Goal: Transaction & Acquisition: Purchase product/service

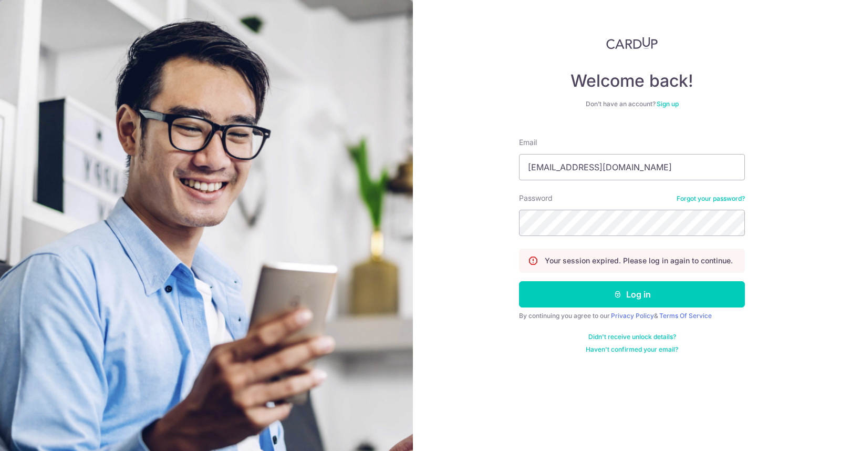
type input "iamsimonpickup@gmail.com"
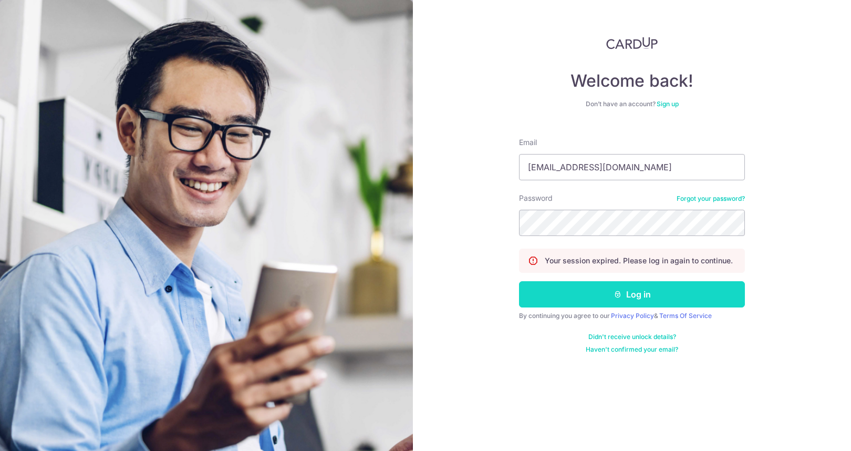
click at [665, 298] on button "Log in" at bounding box center [632, 294] width 226 height 26
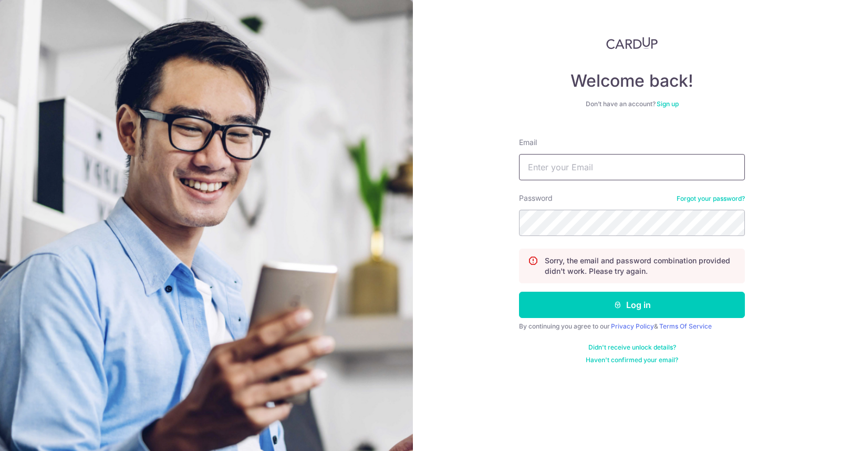
click at [641, 173] on input "Email" at bounding box center [632, 167] width 226 height 26
type input "iamsimonpickup@gmail.com"
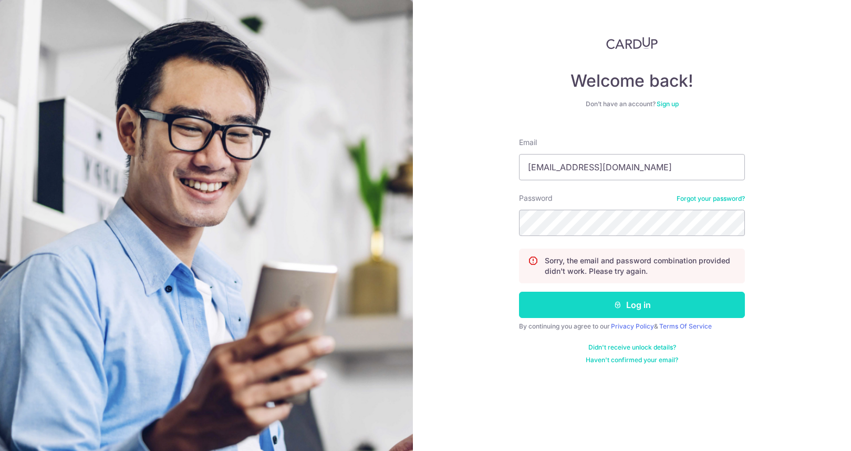
click at [650, 299] on button "Log in" at bounding box center [632, 305] width 226 height 26
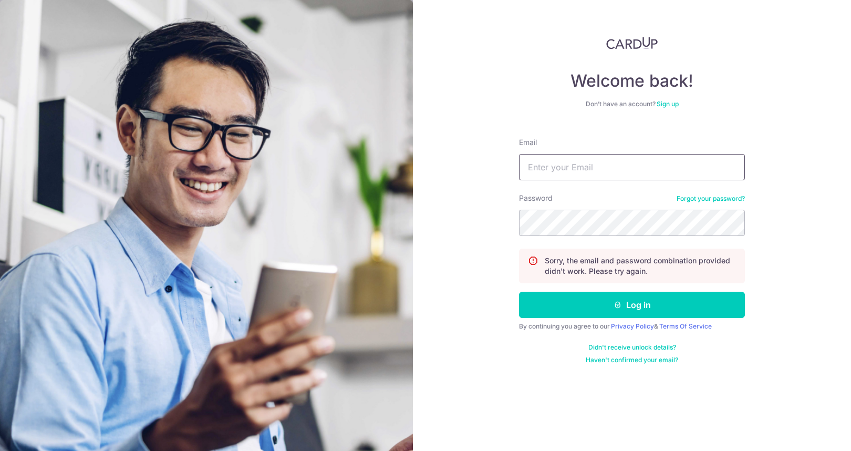
click at [650, 167] on input "Email" at bounding box center [632, 167] width 226 height 26
type input "i"
click at [695, 191] on form "Email Password Forgot your password? Sorry, the email and password combination …" at bounding box center [632, 246] width 226 height 235
click at [694, 194] on link "Forgot your password?" at bounding box center [711, 198] width 68 height 8
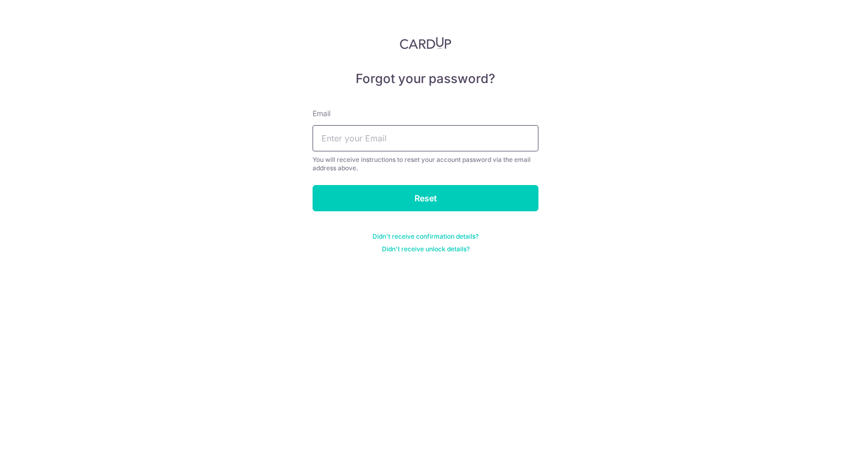
click at [446, 136] on input "text" at bounding box center [426, 138] width 226 height 26
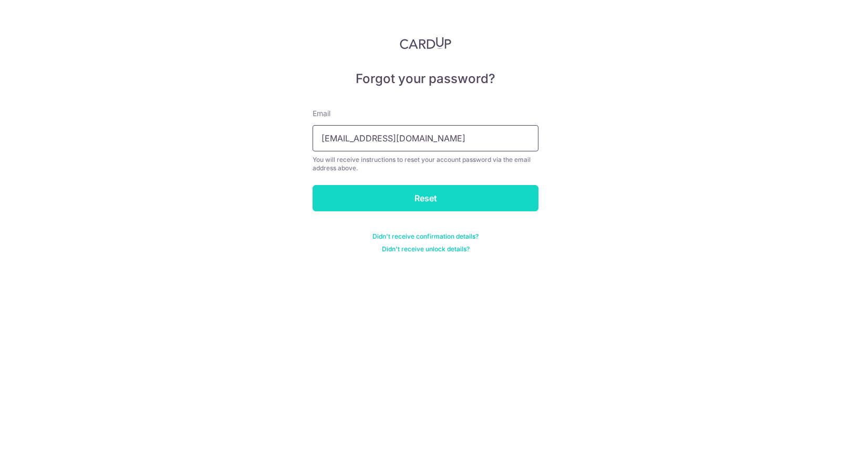
type input "iamsimonpickup@gmail.com"
click at [437, 193] on input "Reset" at bounding box center [426, 198] width 226 height 26
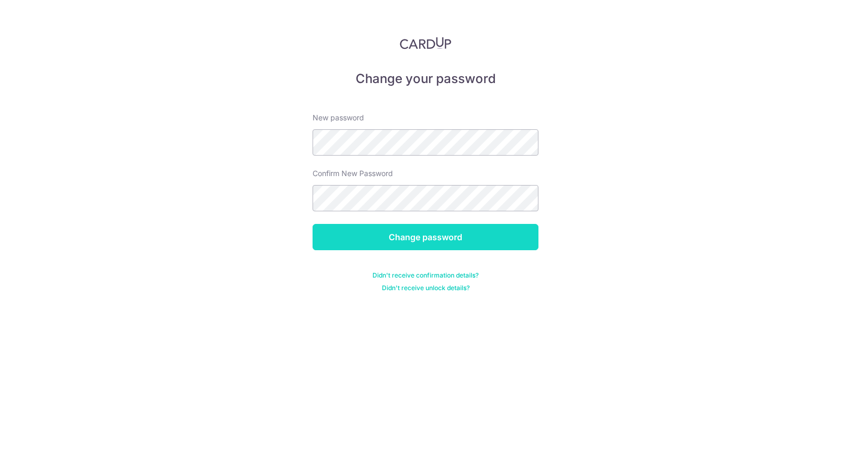
click at [397, 235] on input "Change password" at bounding box center [426, 237] width 226 height 26
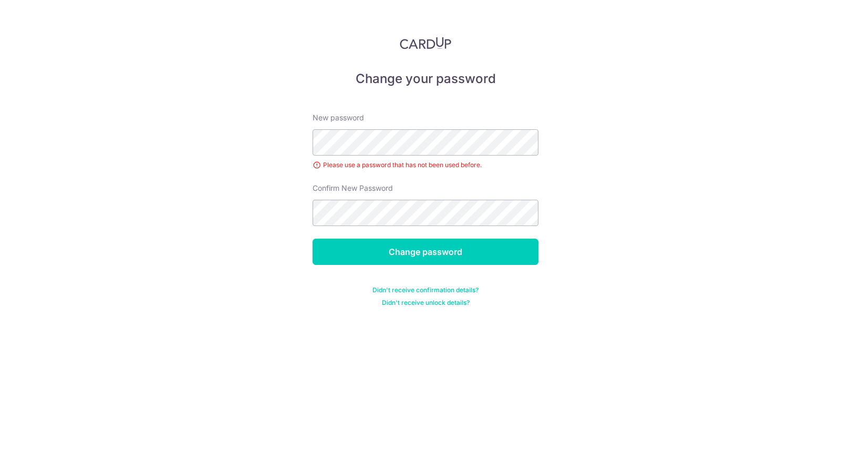
click at [409, 163] on div "Please use a password that has not been used before." at bounding box center [426, 165] width 226 height 11
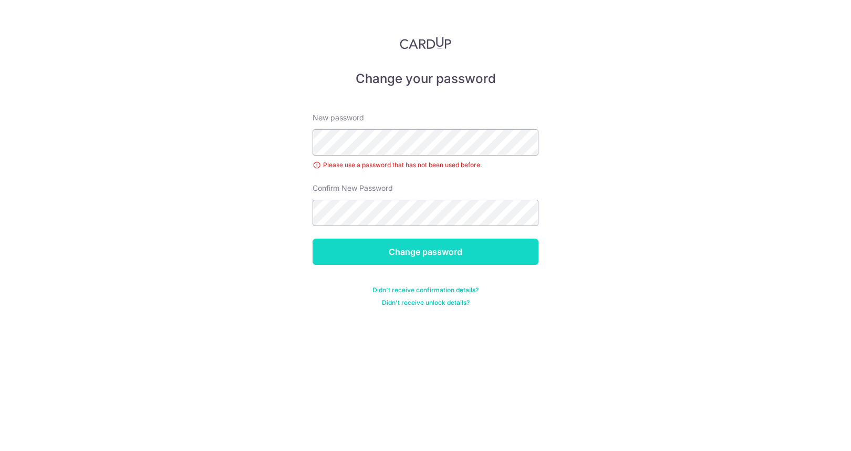
click at [444, 263] on input "Change password" at bounding box center [426, 251] width 226 height 26
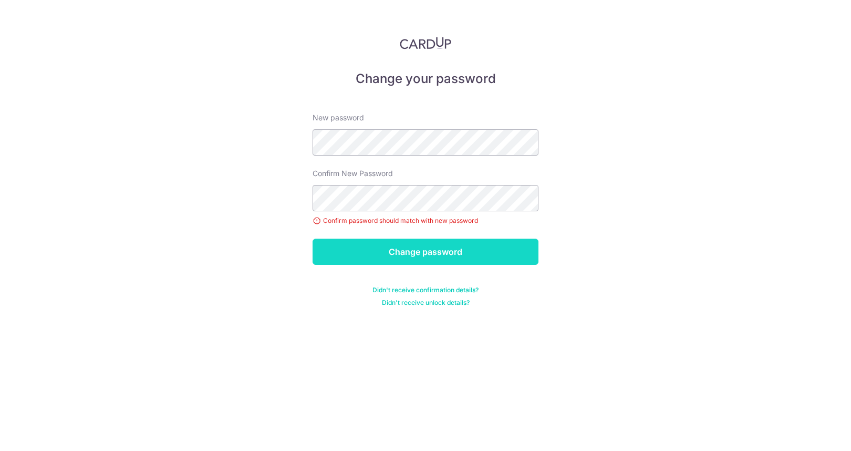
click at [448, 254] on input "Change password" at bounding box center [426, 251] width 226 height 26
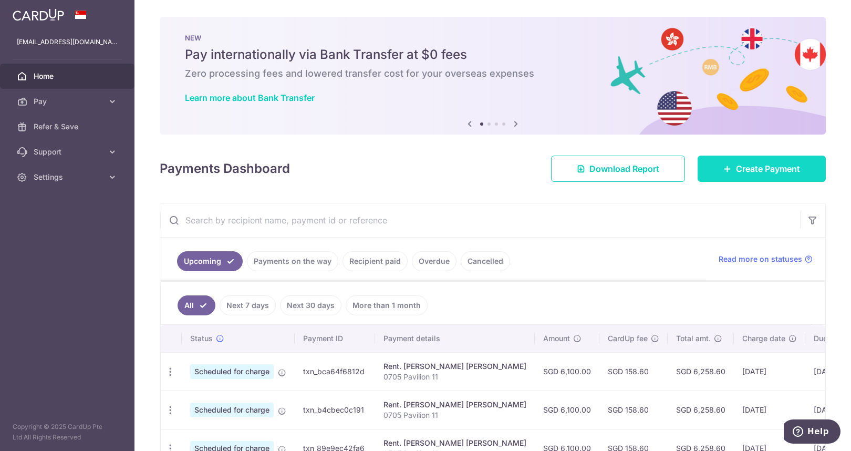
click at [752, 175] on link "Create Payment" at bounding box center [762, 168] width 128 height 26
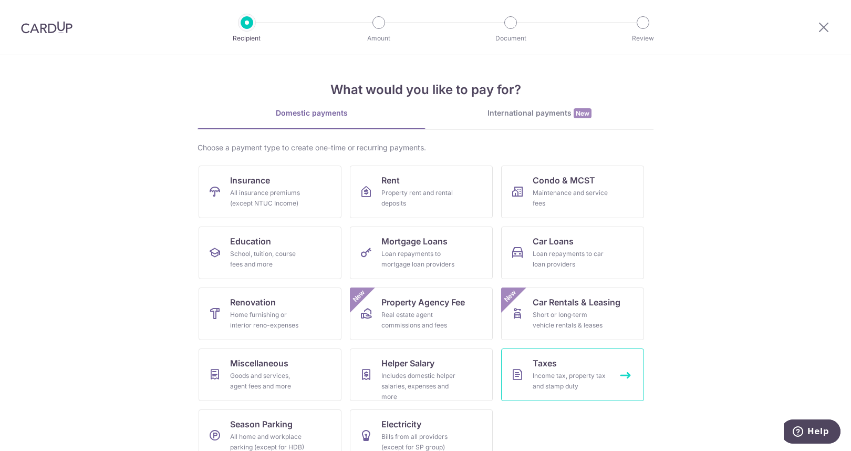
click at [563, 376] on div "Income tax, property tax and stamp duty" at bounding box center [571, 380] width 76 height 21
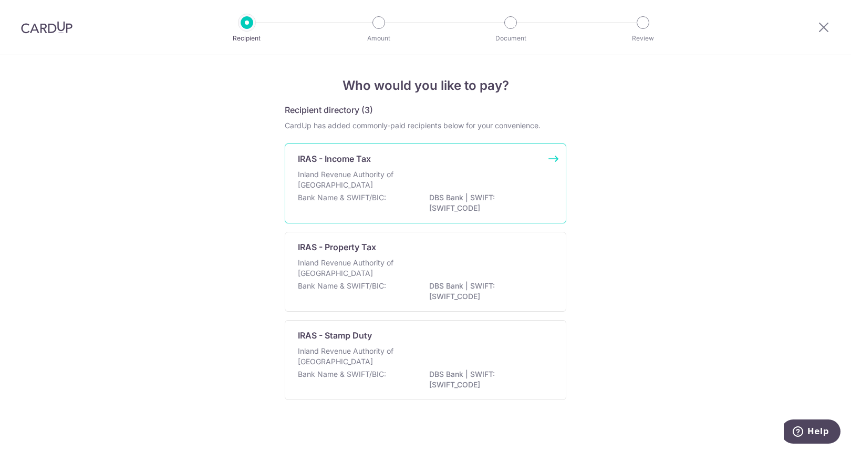
click at [407, 175] on div "Inland Revenue Authority of Singapore" at bounding box center [425, 180] width 255 height 23
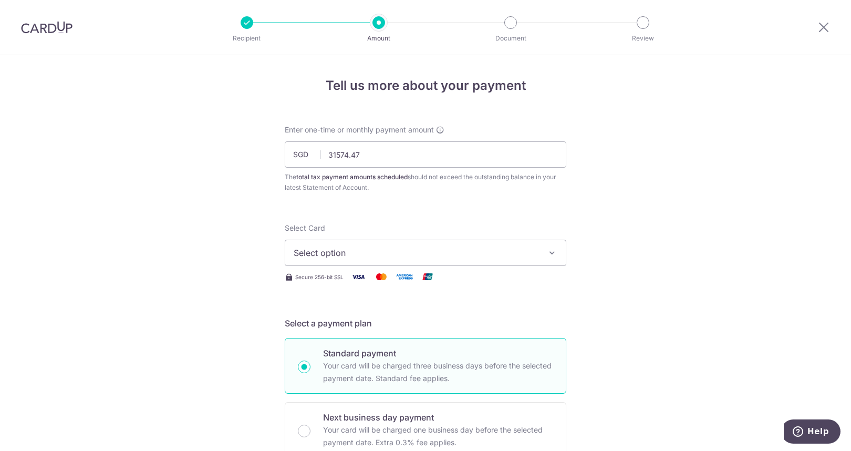
type input "31,574.47"
click at [407, 248] on span "Select option" at bounding box center [416, 252] width 245 height 13
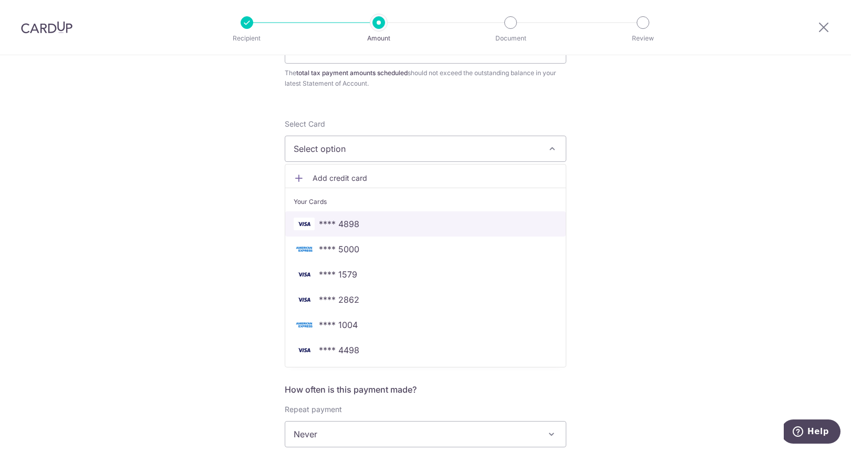
scroll to position [105, 0]
click at [393, 176] on span "Add credit card" at bounding box center [435, 177] width 245 height 11
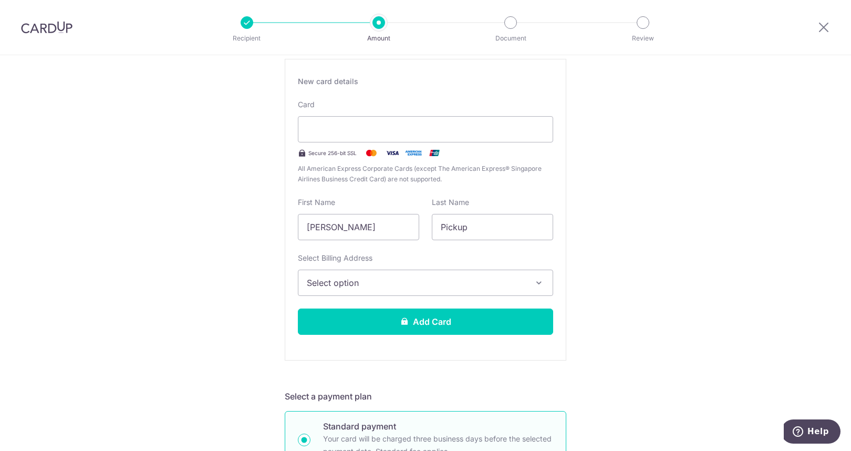
scroll to position [263, 0]
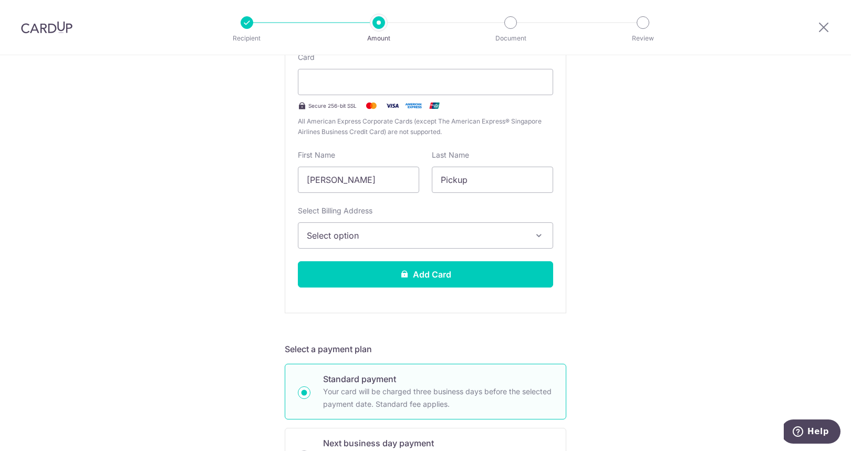
click at [373, 237] on span "Select option" at bounding box center [416, 235] width 219 height 13
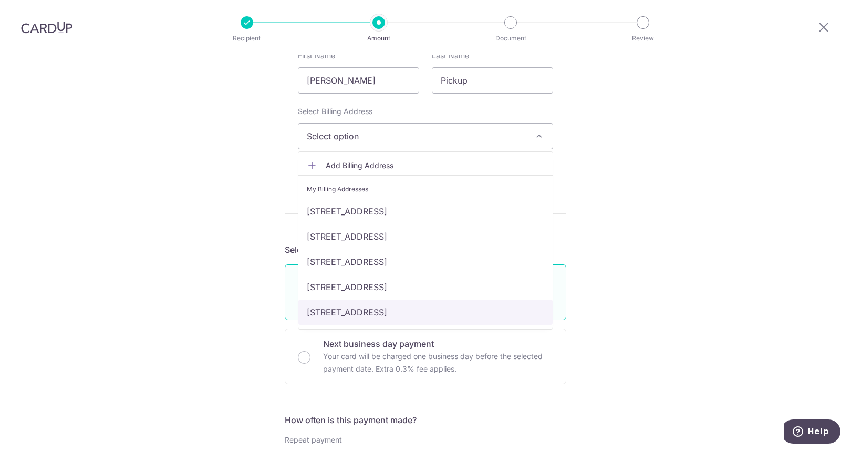
scroll to position [368, 0]
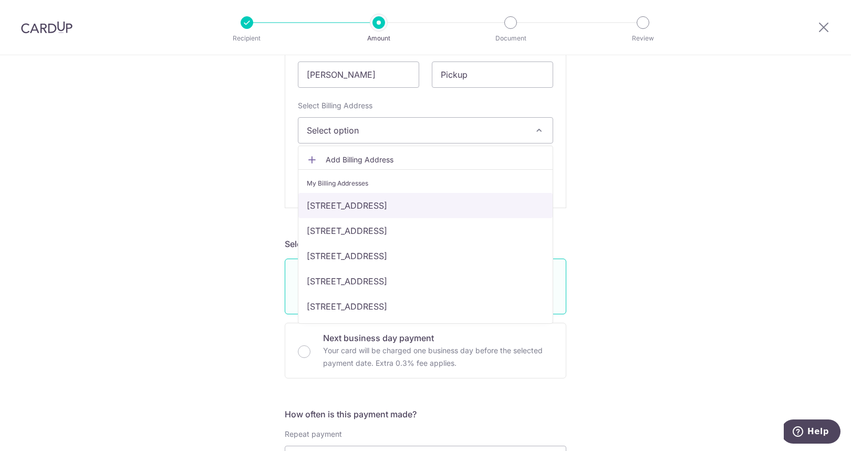
click at [388, 206] on link "10 Marina Boulevard, Floor 22, Bank Pictet, Singapore, Singapore, Singapore-018…" at bounding box center [425, 205] width 254 height 25
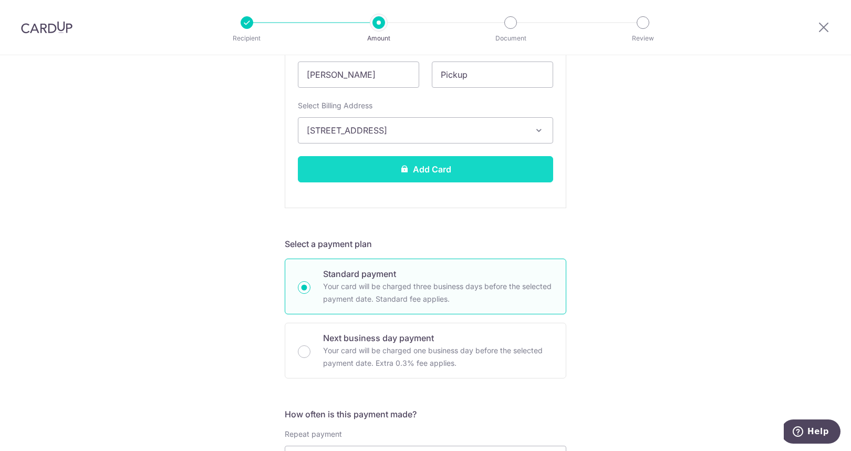
click at [394, 174] on button "Add Card" at bounding box center [425, 169] width 255 height 26
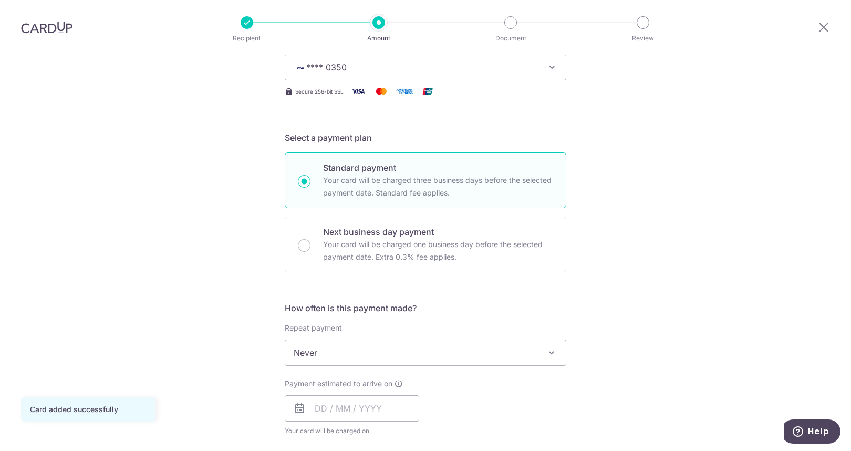
scroll to position [210, 0]
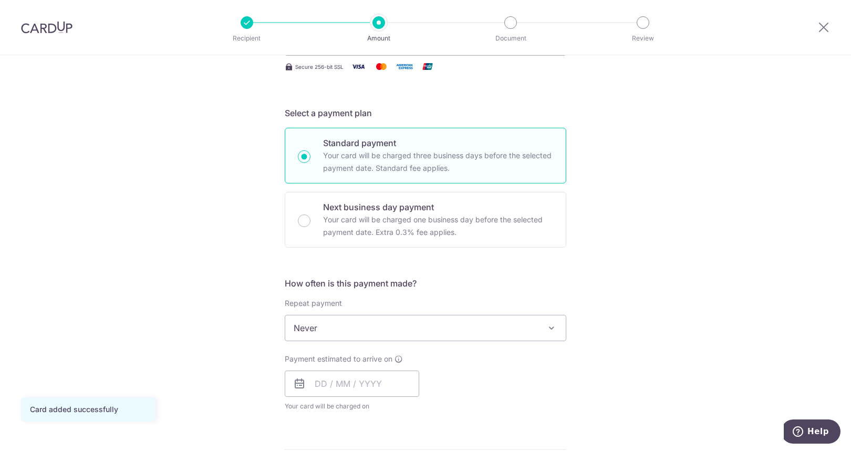
click at [362, 324] on span "Never" at bounding box center [425, 327] width 281 height 25
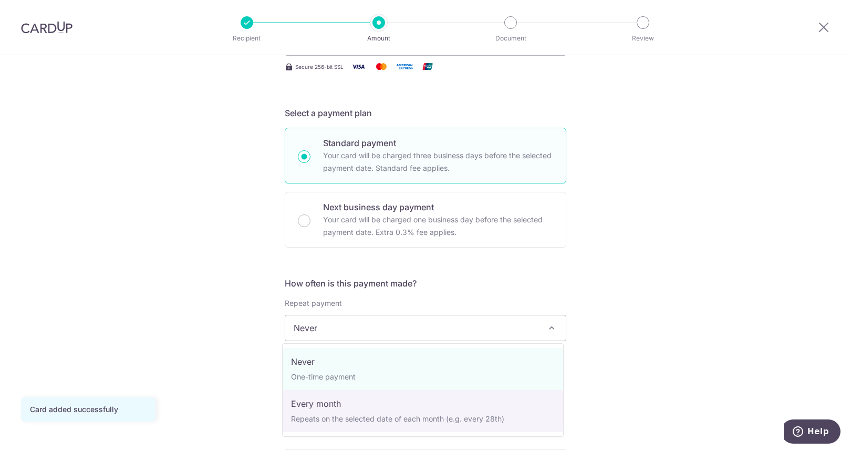
select select "3"
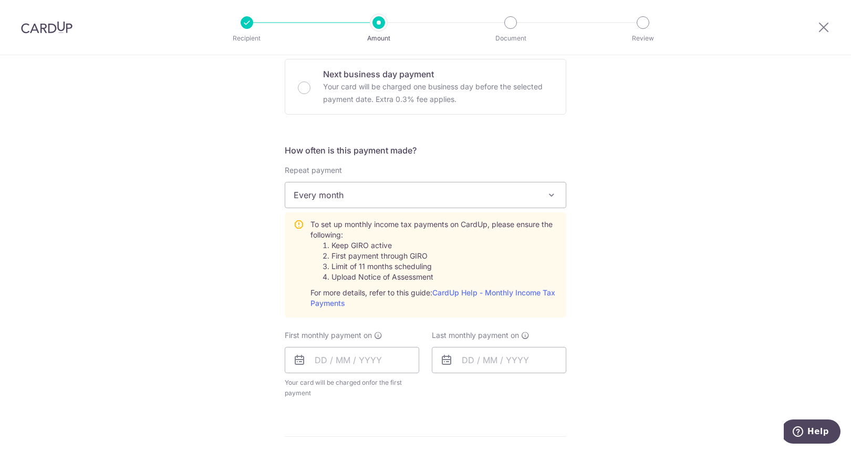
scroll to position [368, 0]
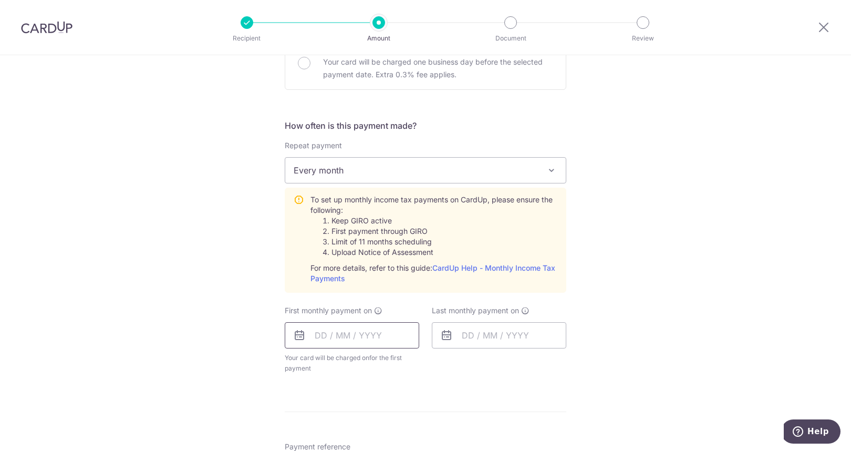
click at [309, 337] on input "text" at bounding box center [352, 335] width 134 height 26
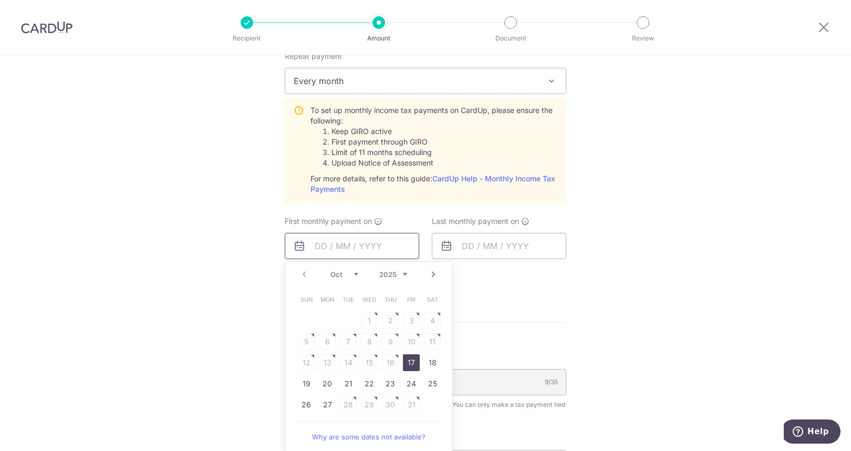
scroll to position [473, 0]
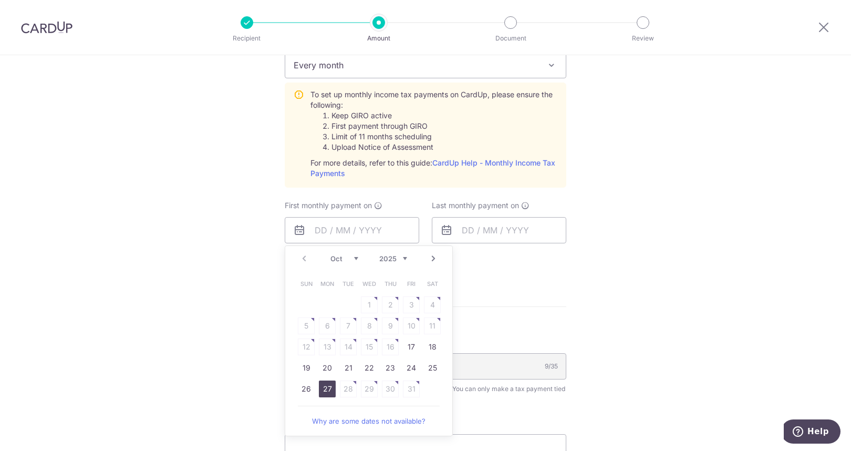
click at [322, 382] on link "27" at bounding box center [327, 388] width 17 height 17
type input "[DATE]"
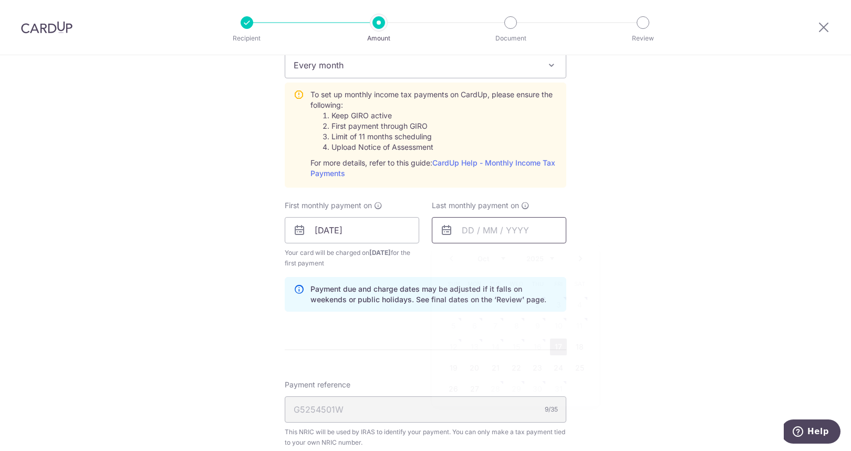
click at [503, 233] on input "text" at bounding box center [499, 230] width 134 height 26
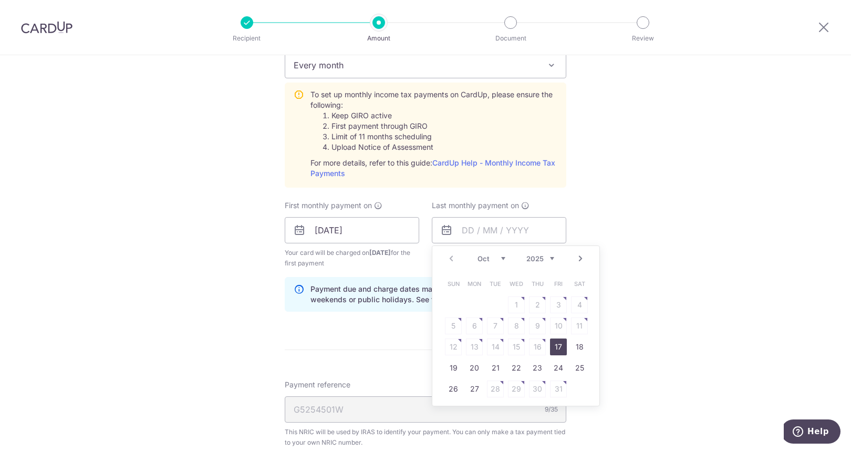
click at [495, 259] on select "Oct Nov Dec" at bounding box center [491, 258] width 28 height 8
drag, startPoint x: 560, startPoint y: 255, endPoint x: 553, endPoint y: 255, distance: 7.9
click at [559, 255] on div "Prev Next Oct Nov Dec 2025 2026" at bounding box center [515, 258] width 167 height 25
click at [537, 257] on select "2025 2026" at bounding box center [540, 258] width 28 height 8
click at [492, 258] on select "Jan Feb Mar Apr May Jun Jul Aug Sep Oct Nov" at bounding box center [491, 258] width 28 height 8
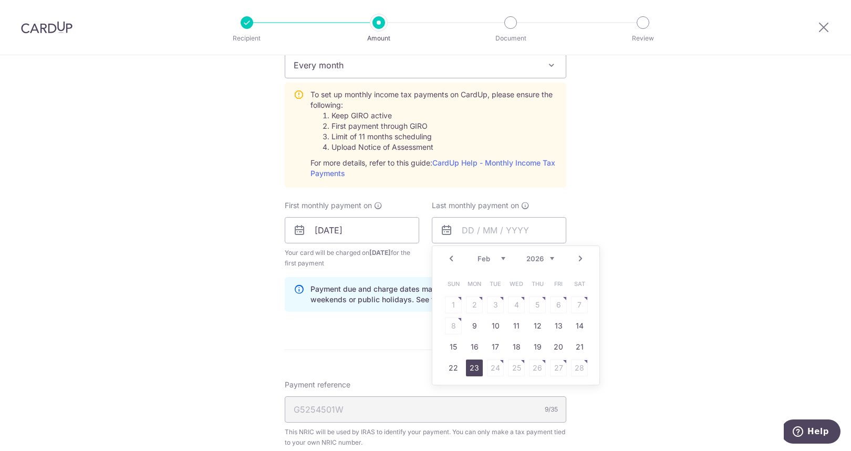
drag, startPoint x: 469, startPoint y: 368, endPoint x: 460, endPoint y: 369, distance: 8.9
click at [469, 368] on link "23" at bounding box center [474, 367] width 17 height 17
type input "23/02/2026"
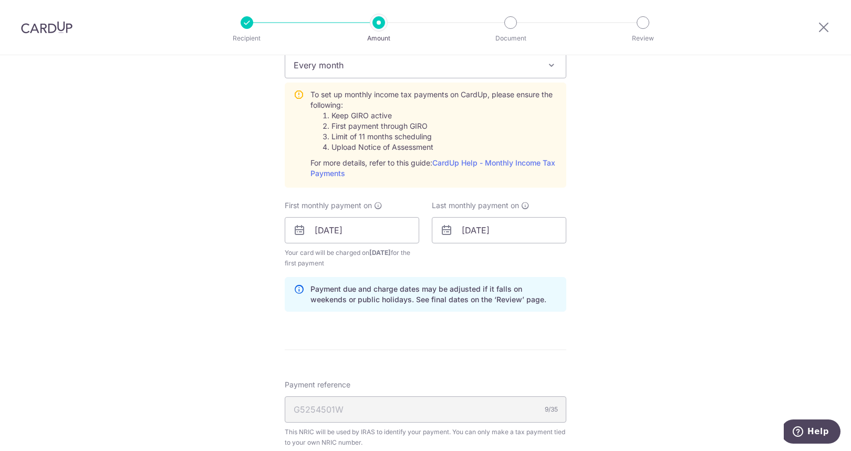
click at [198, 353] on div "Tell us more about your payment Enter one-time or monthly payment amount SGD 31…" at bounding box center [425, 151] width 851 height 1138
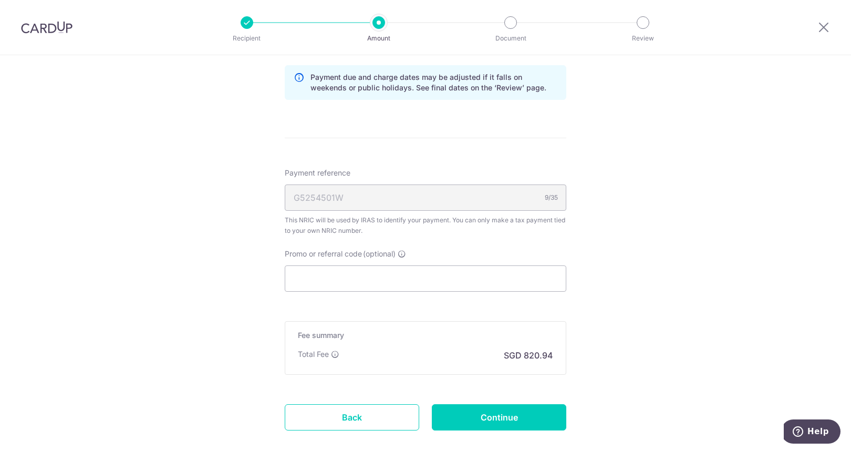
scroll to position [735, 0]
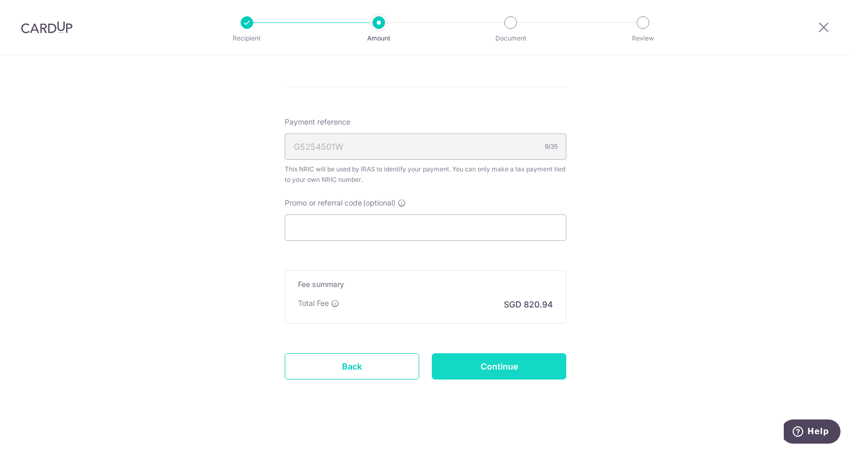
click at [455, 359] on input "Continue" at bounding box center [499, 366] width 134 height 26
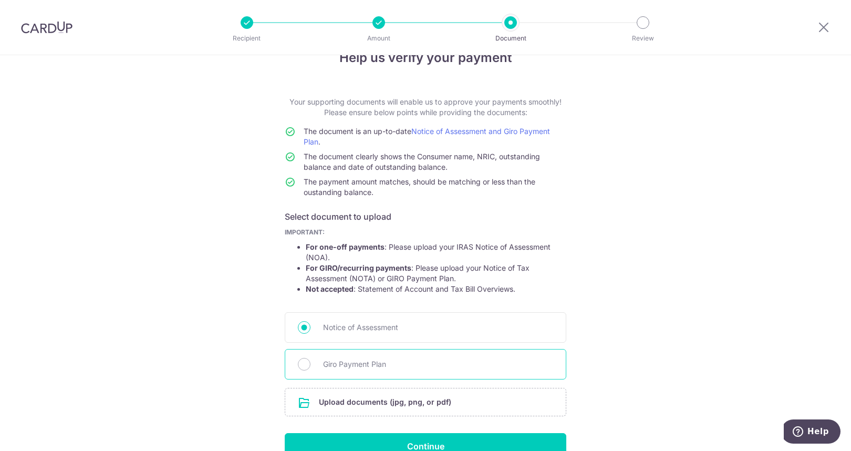
scroll to position [53, 0]
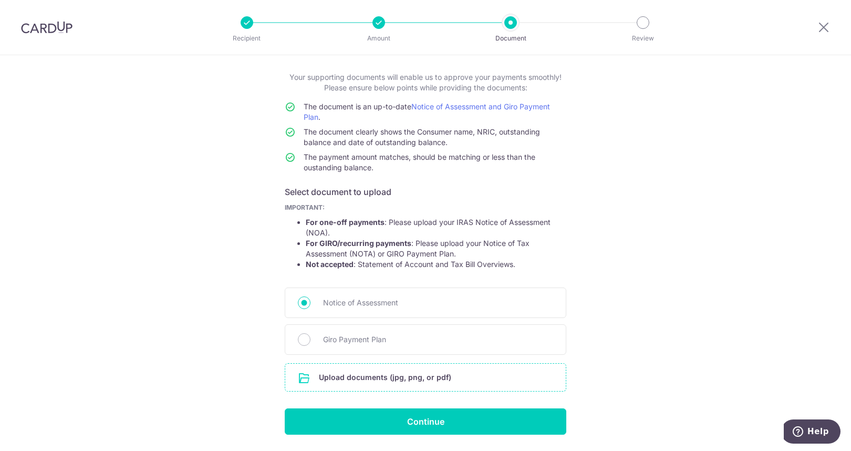
click at [380, 377] on input "file" at bounding box center [425, 376] width 281 height 27
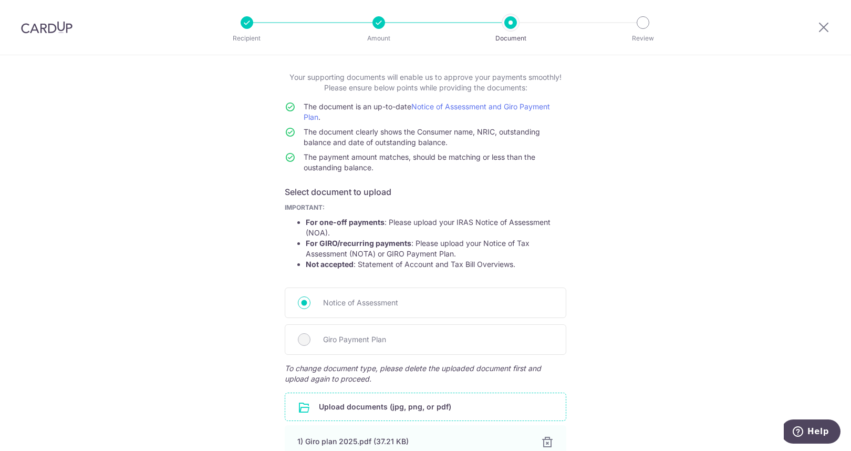
click at [192, 174] on div "Help us verify your payment Your supporting documents will enable us to approve…" at bounding box center [425, 280] width 851 height 554
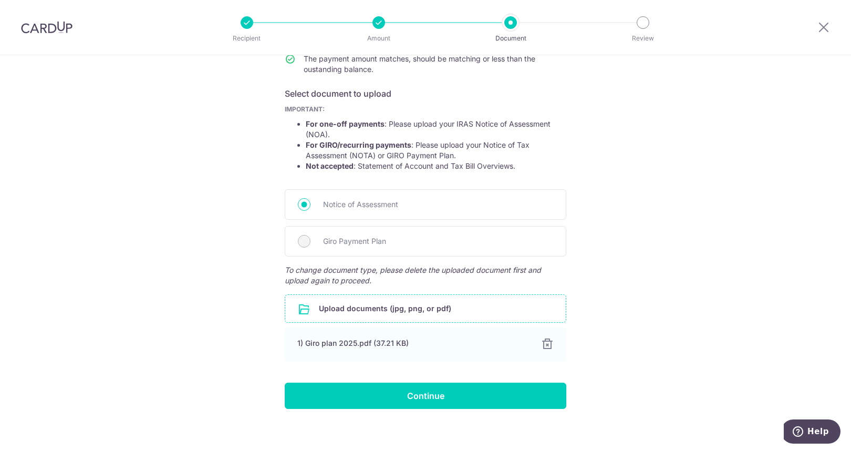
scroll to position [158, 0]
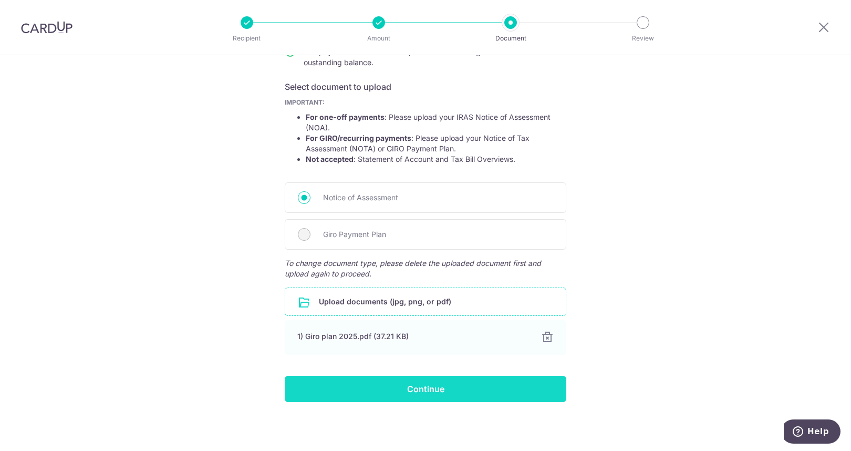
click at [416, 381] on input "Continue" at bounding box center [426, 389] width 282 height 26
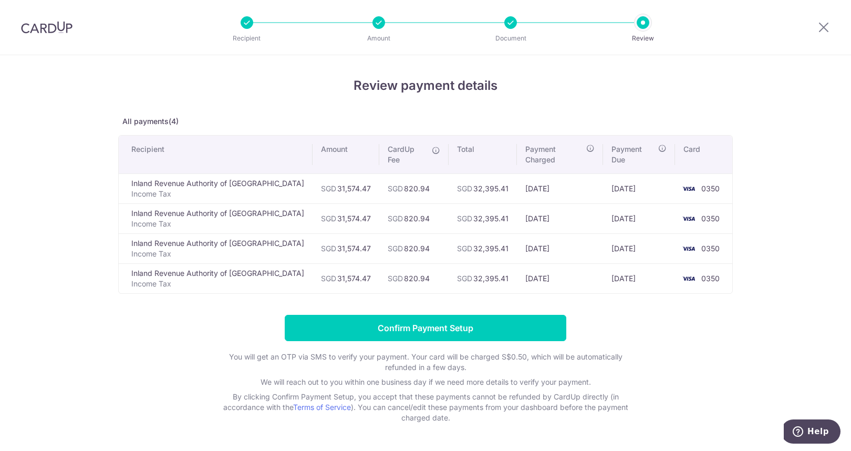
drag, startPoint x: 505, startPoint y: 178, endPoint x: 552, endPoint y: 182, distance: 46.9
click at [552, 182] on td "22/10/2025" at bounding box center [560, 188] width 86 height 30
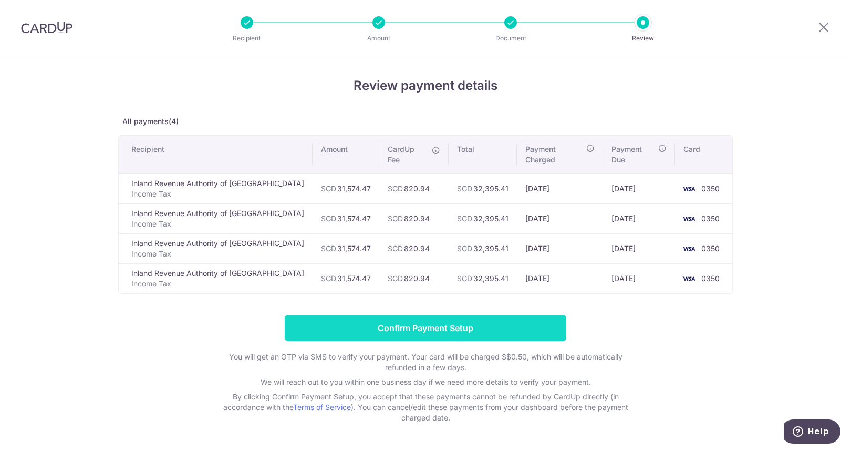
click at [496, 320] on input "Confirm Payment Setup" at bounding box center [426, 328] width 282 height 26
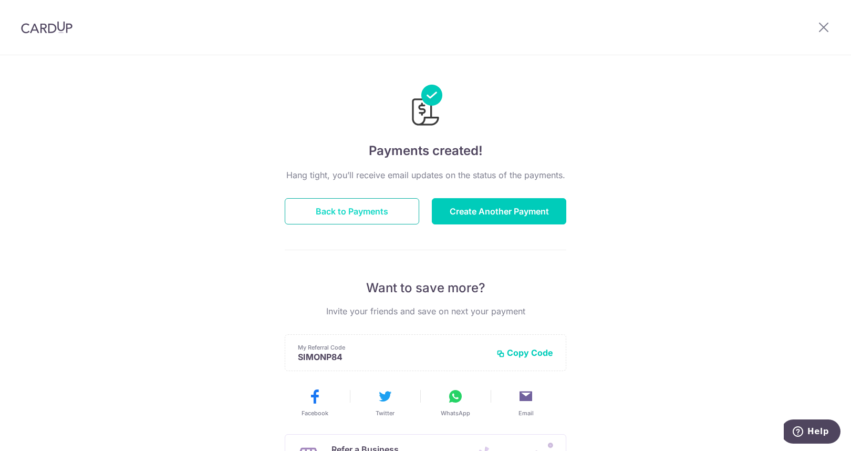
click at [400, 214] on button "Back to Payments" at bounding box center [352, 211] width 134 height 26
